Goal: Task Accomplishment & Management: Manage account settings

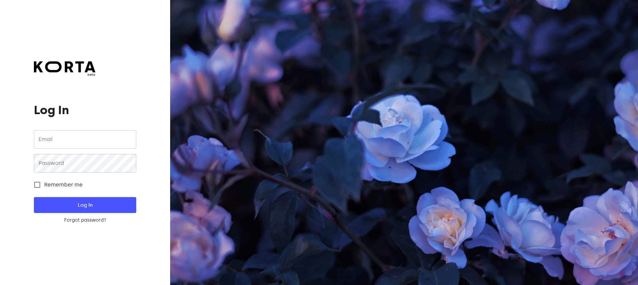
type input "[EMAIL_ADDRESS][DOMAIN_NAME]"
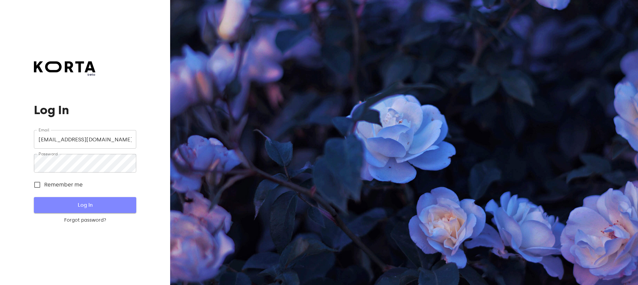
click at [78, 205] on span "Log In" at bounding box center [85, 205] width 81 height 9
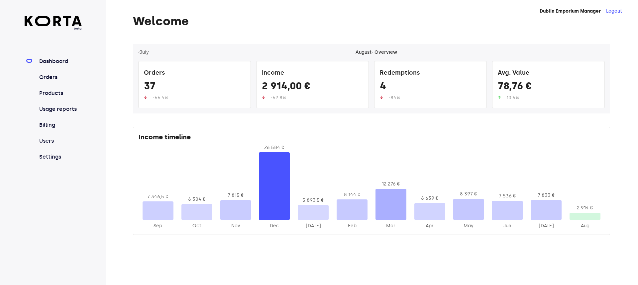
click at [51, 73] on nav "Dashboard Orders Products Usage reports Billing Users Settings" at bounding box center [53, 109] width 57 height 104
click at [46, 75] on link "Orders" at bounding box center [60, 77] width 44 height 8
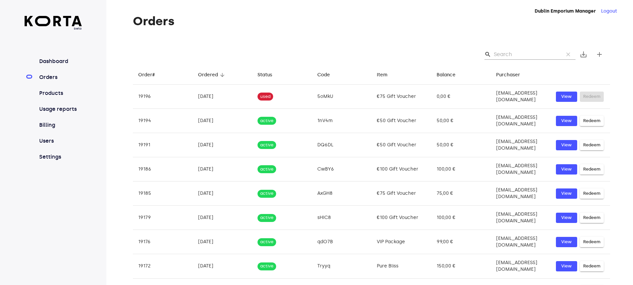
click at [499, 53] on input "Search" at bounding box center [526, 54] width 64 height 11
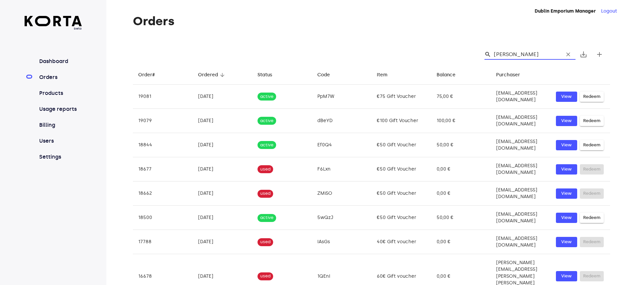
type input "[PERSON_NAME]"
click at [530, 55] on input "[PERSON_NAME]" at bounding box center [526, 54] width 64 height 11
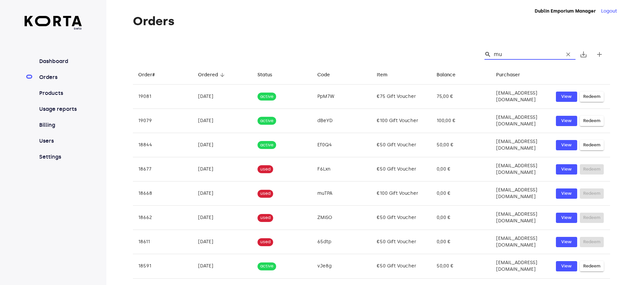
type input "m"
